Goal: Transaction & Acquisition: Book appointment/travel/reservation

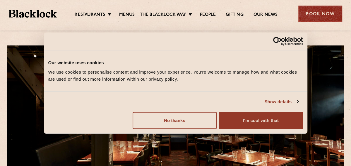
click at [324, 17] on div "Book Now" at bounding box center [320, 14] width 44 height 16
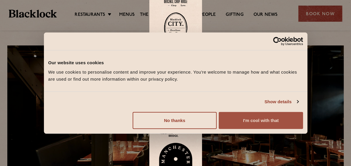
click at [266, 118] on button "I'm cool with that" at bounding box center [261, 120] width 84 height 17
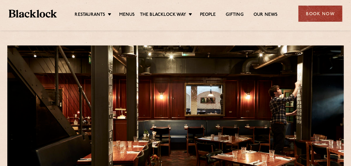
click at [315, 14] on div "Book Now" at bounding box center [320, 14] width 44 height 16
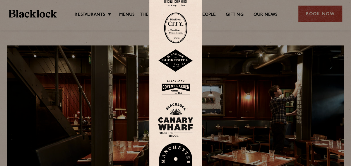
drag, startPoint x: 161, startPoint y: 35, endPoint x: 165, endPoint y: 31, distance: 5.6
click at [165, 31] on link at bounding box center [175, 27] width 35 height 31
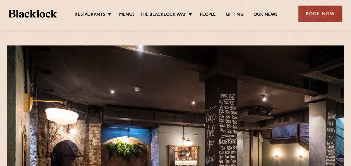
click at [106, 11] on ul "Restaurants Soho City Shoreditch Covent Garden Canary Wharf Manchester Birmingh…" at bounding box center [176, 13] width 239 height 9
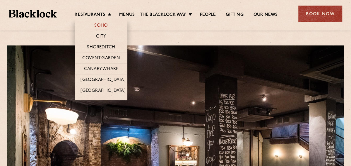
click at [100, 25] on link "Soho" at bounding box center [100, 26] width 13 height 6
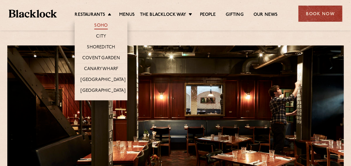
click at [100, 25] on link "Soho" at bounding box center [100, 26] width 13 height 6
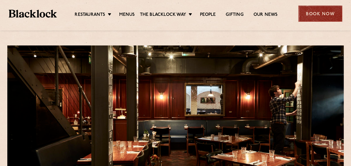
click at [315, 17] on div "Book Now" at bounding box center [320, 14] width 44 height 16
